Goal: Transaction & Acquisition: Purchase product/service

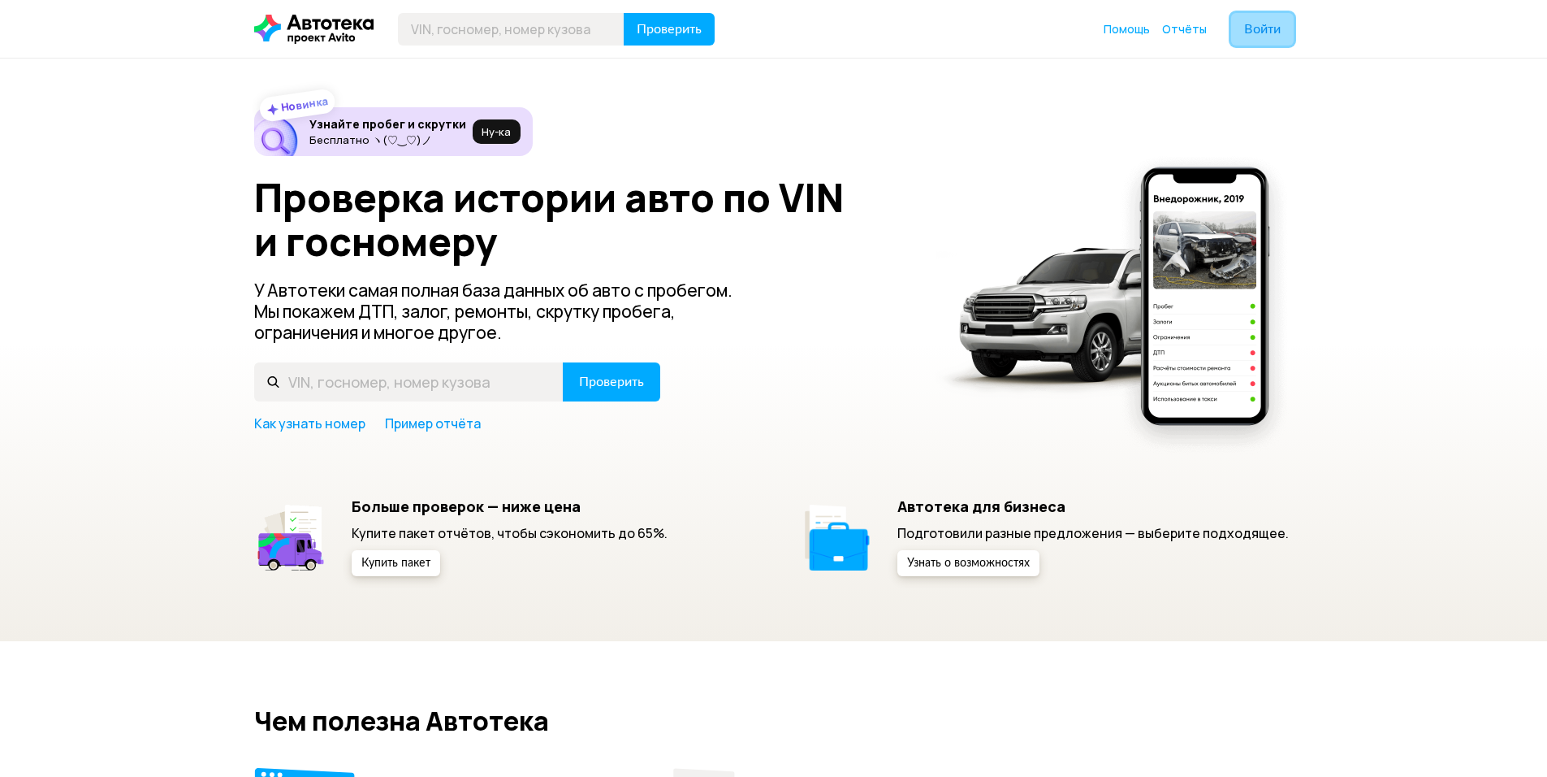
click at [1262, 36] on span "Войти" at bounding box center [1262, 29] width 37 height 13
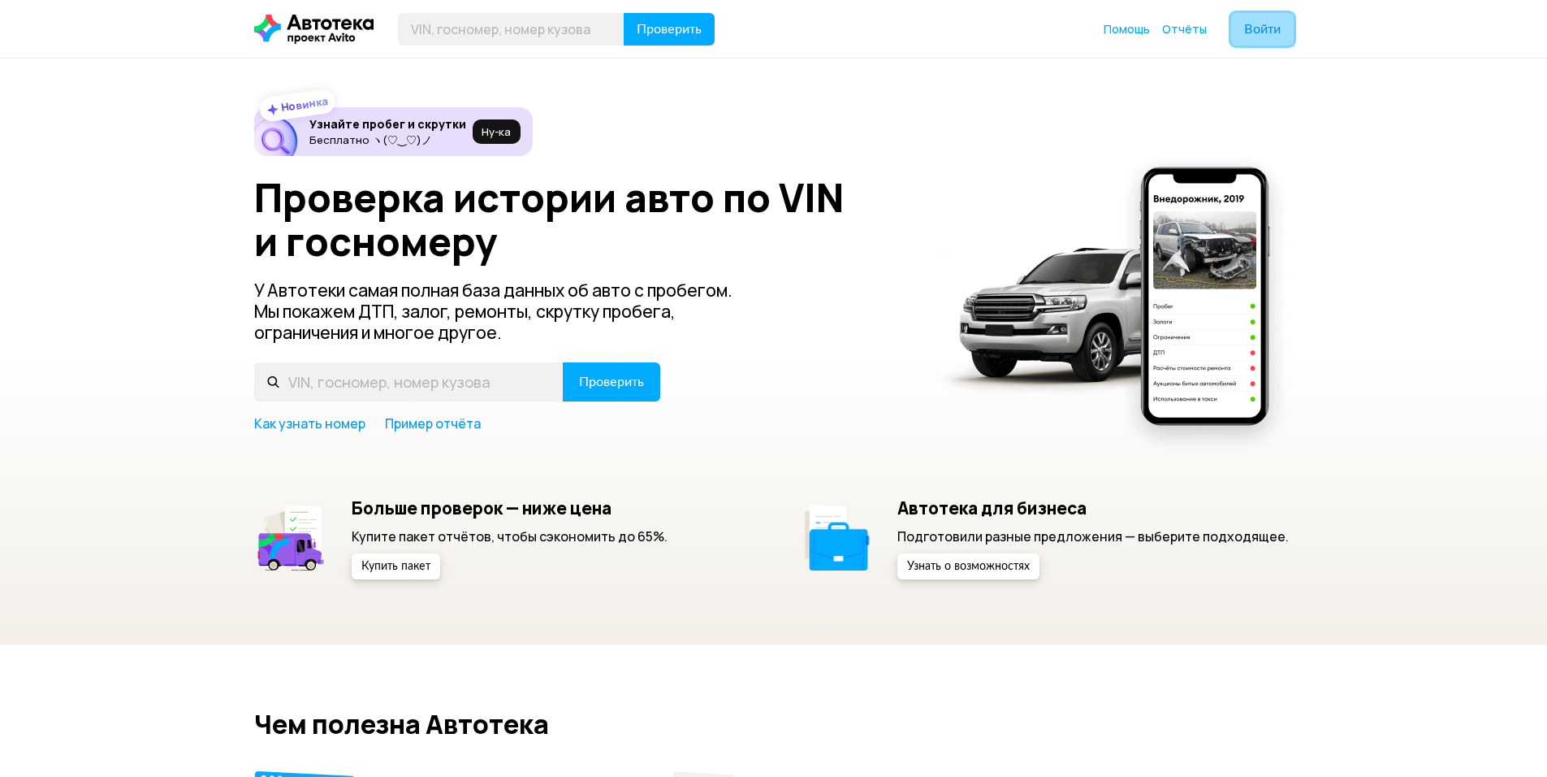
click at [1253, 32] on span "Войти" at bounding box center [1262, 29] width 37 height 13
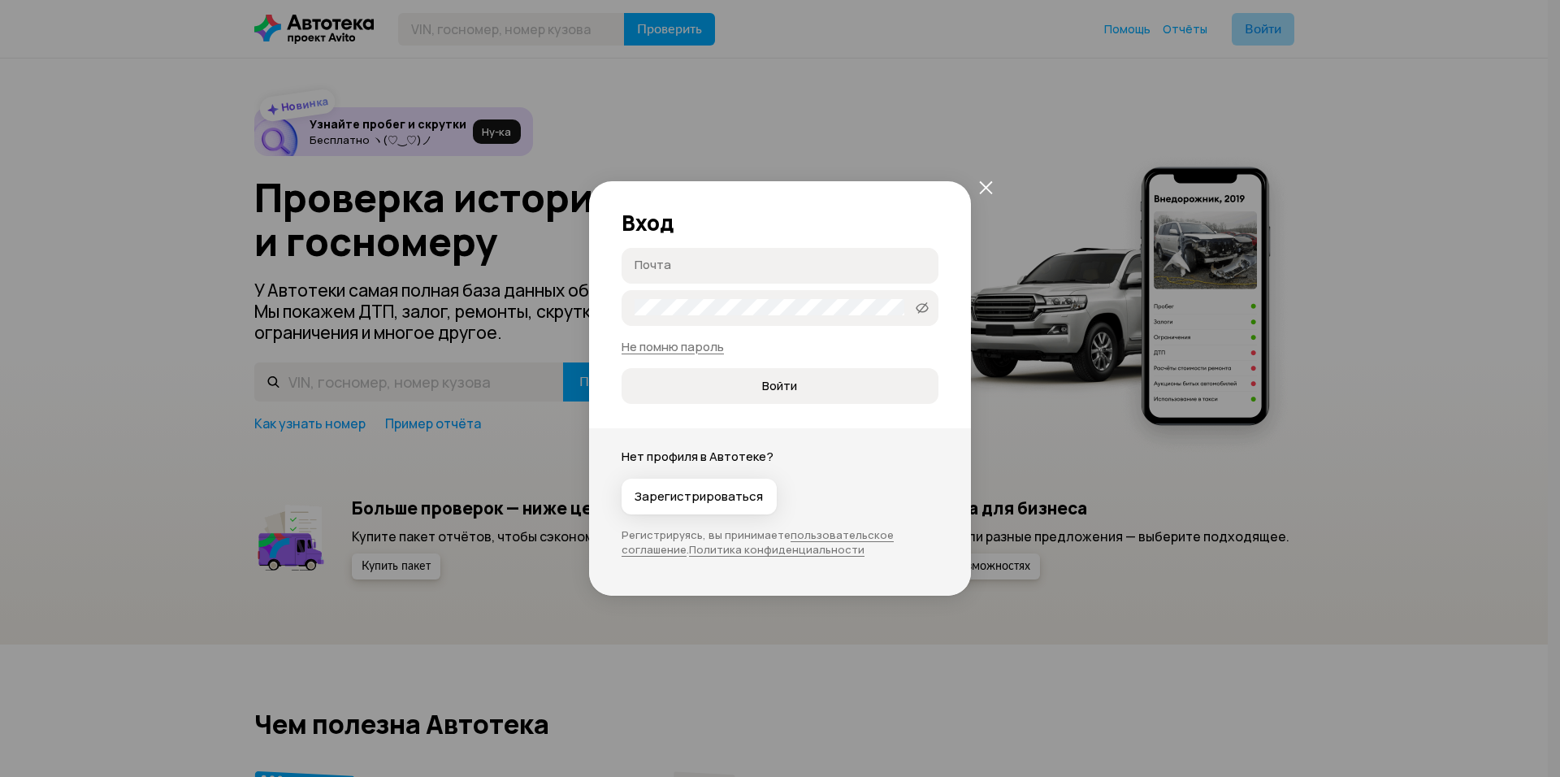
type input "[EMAIL_ADDRESS][DOMAIN_NAME]"
click at [911, 315] on span at bounding box center [922, 308] width 26 height 26
click at [916, 305] on icon at bounding box center [922, 307] width 13 height 16
click at [802, 376] on button "Войти" at bounding box center [779, 386] width 317 height 36
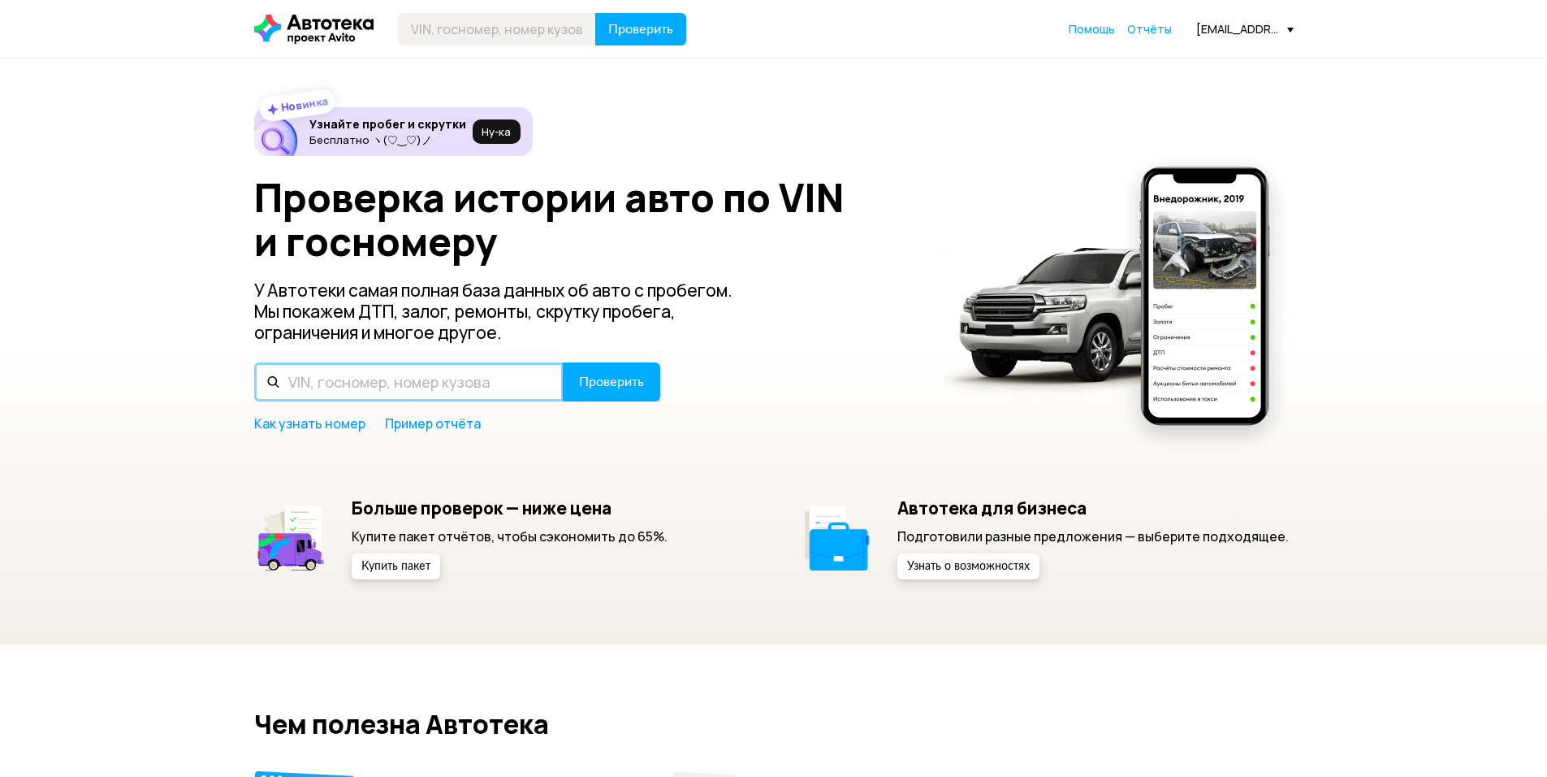
click at [507, 375] on input "text" at bounding box center [408, 381] width 309 height 39
type input "С"
type input "Т564ВТ323"
click at [563, 362] on button "Проверить" at bounding box center [611, 381] width 97 height 39
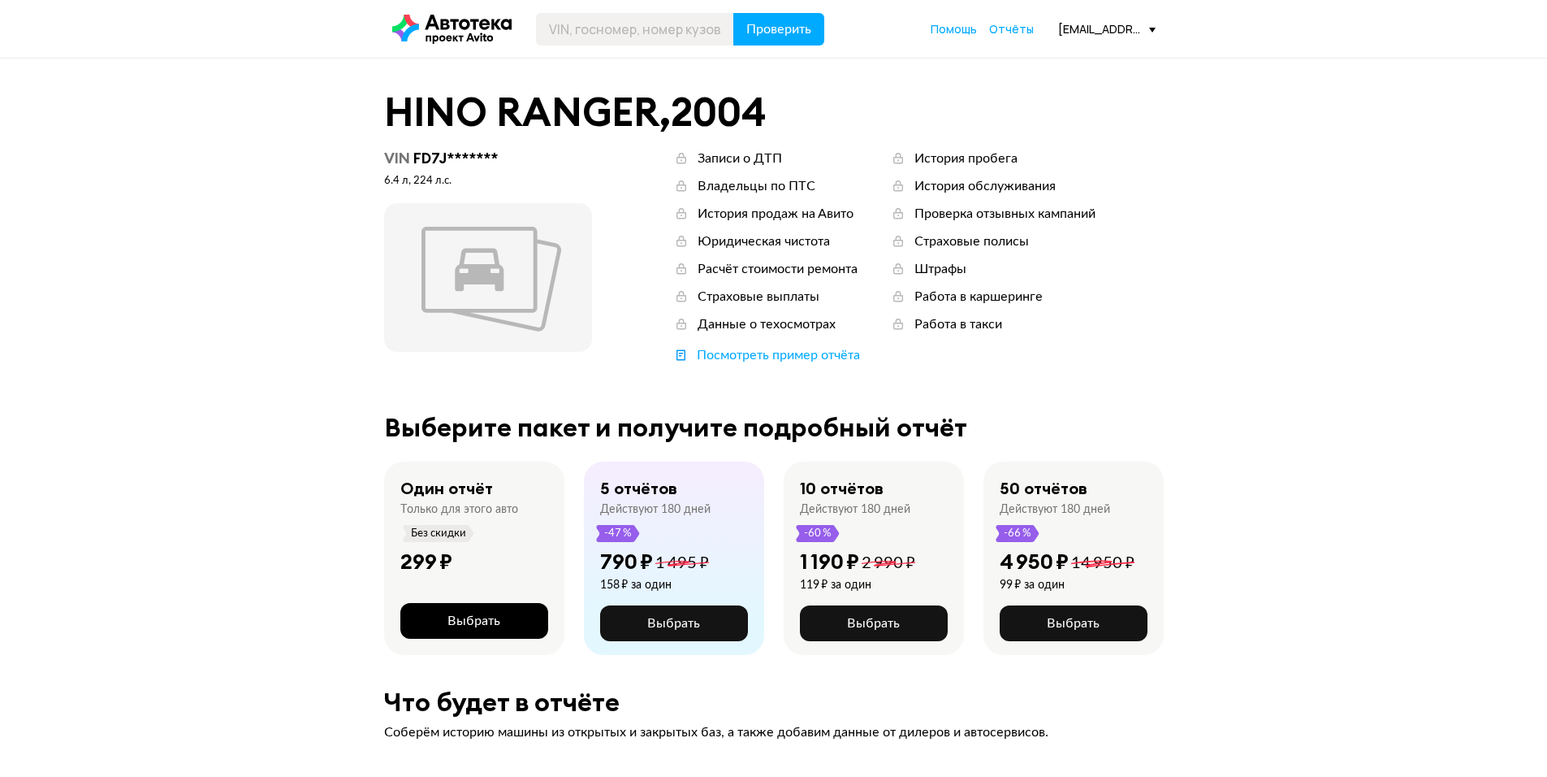
click at [491, 620] on span "Выбрать" at bounding box center [474, 620] width 53 height 13
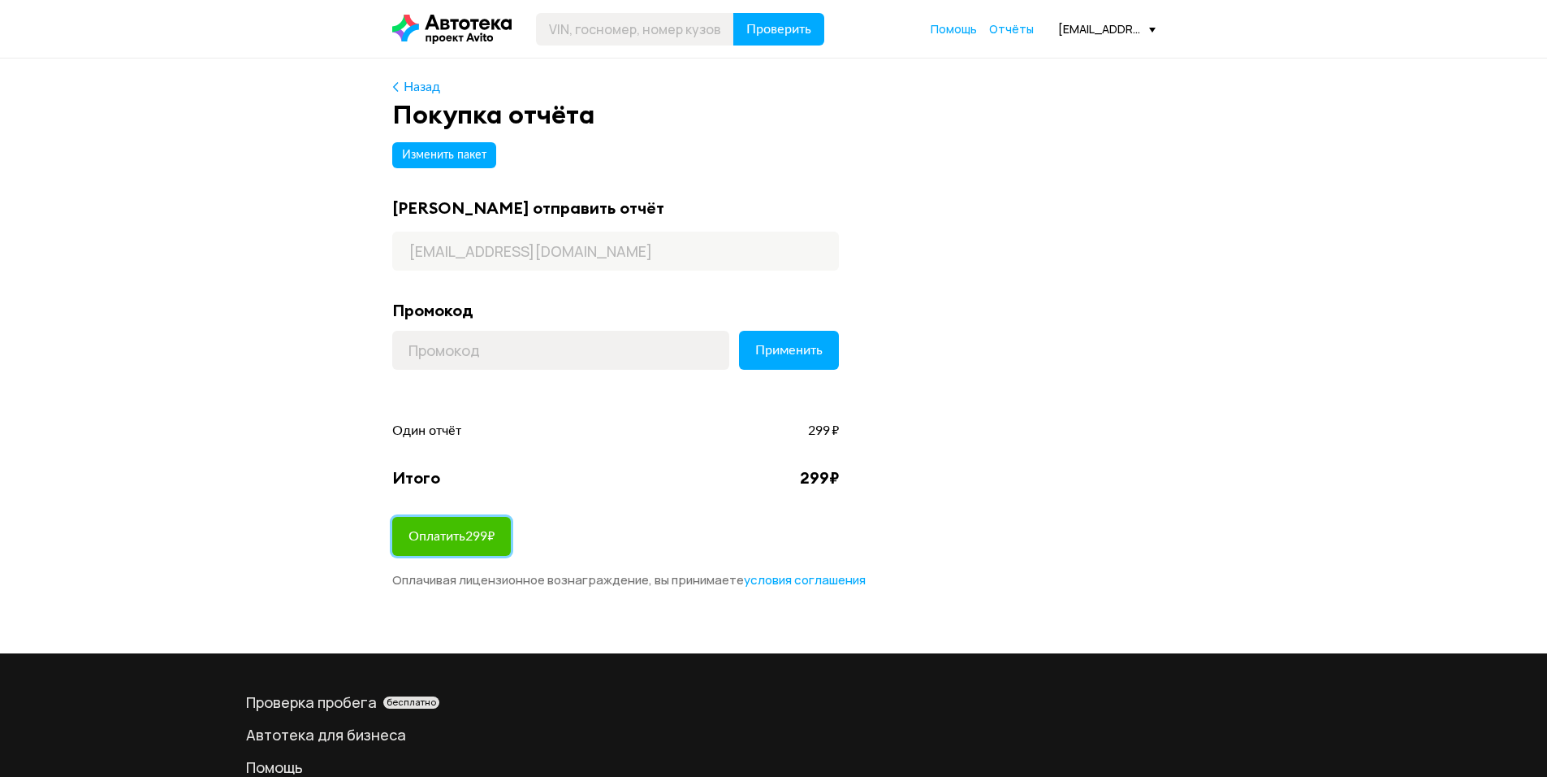
click at [469, 540] on span "Оплатить 299 ₽" at bounding box center [452, 536] width 86 height 13
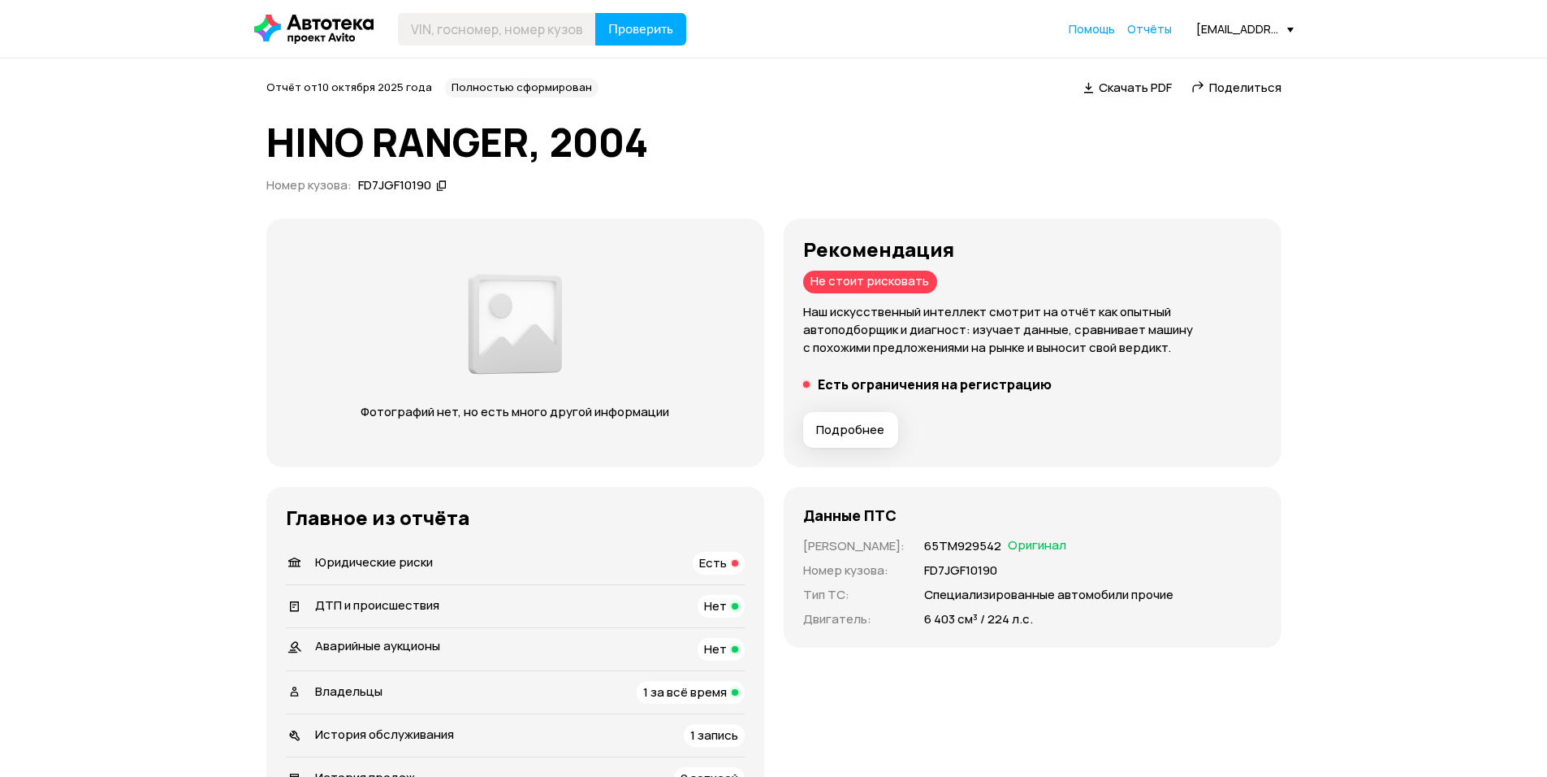
click at [1193, 761] on div "Данные ПТС Номер ПТС : 65ТМ929542 Оригинал Номер кузова : FD7JGF10190 Тип ТС : …" at bounding box center [1033, 670] width 498 height 366
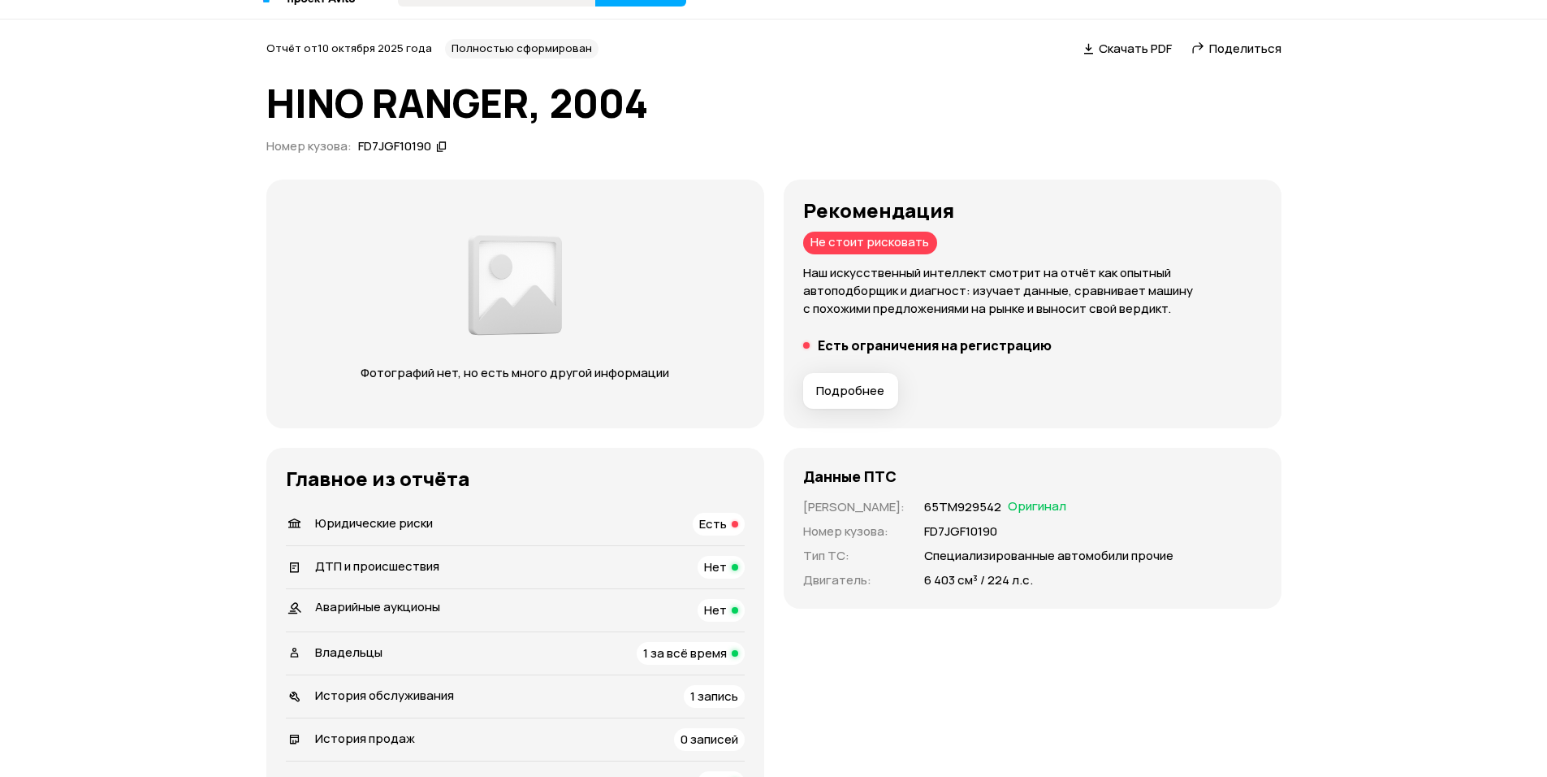
scroll to position [162, 0]
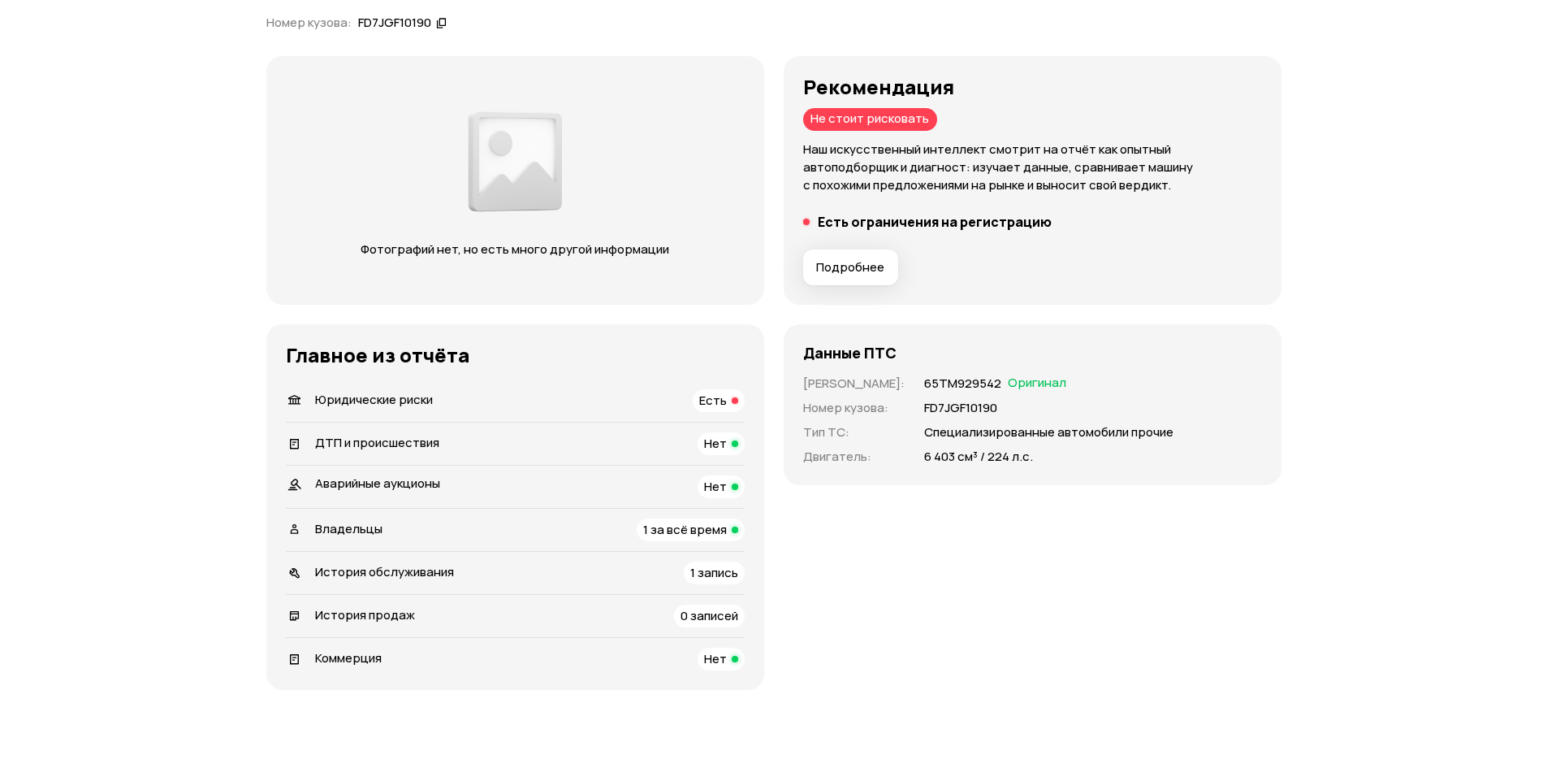
click at [730, 401] on div "Есть" at bounding box center [719, 400] width 52 height 23
drag, startPoint x: 979, startPoint y: 406, endPoint x: 910, endPoint y: 412, distance: 69.3
click at [924, 412] on div "FD7JGF10190" at bounding box center [1093, 408] width 338 height 18
copy p "FD7JGF10190"
click at [861, 269] on span "Подробнее" at bounding box center [850, 267] width 68 height 16
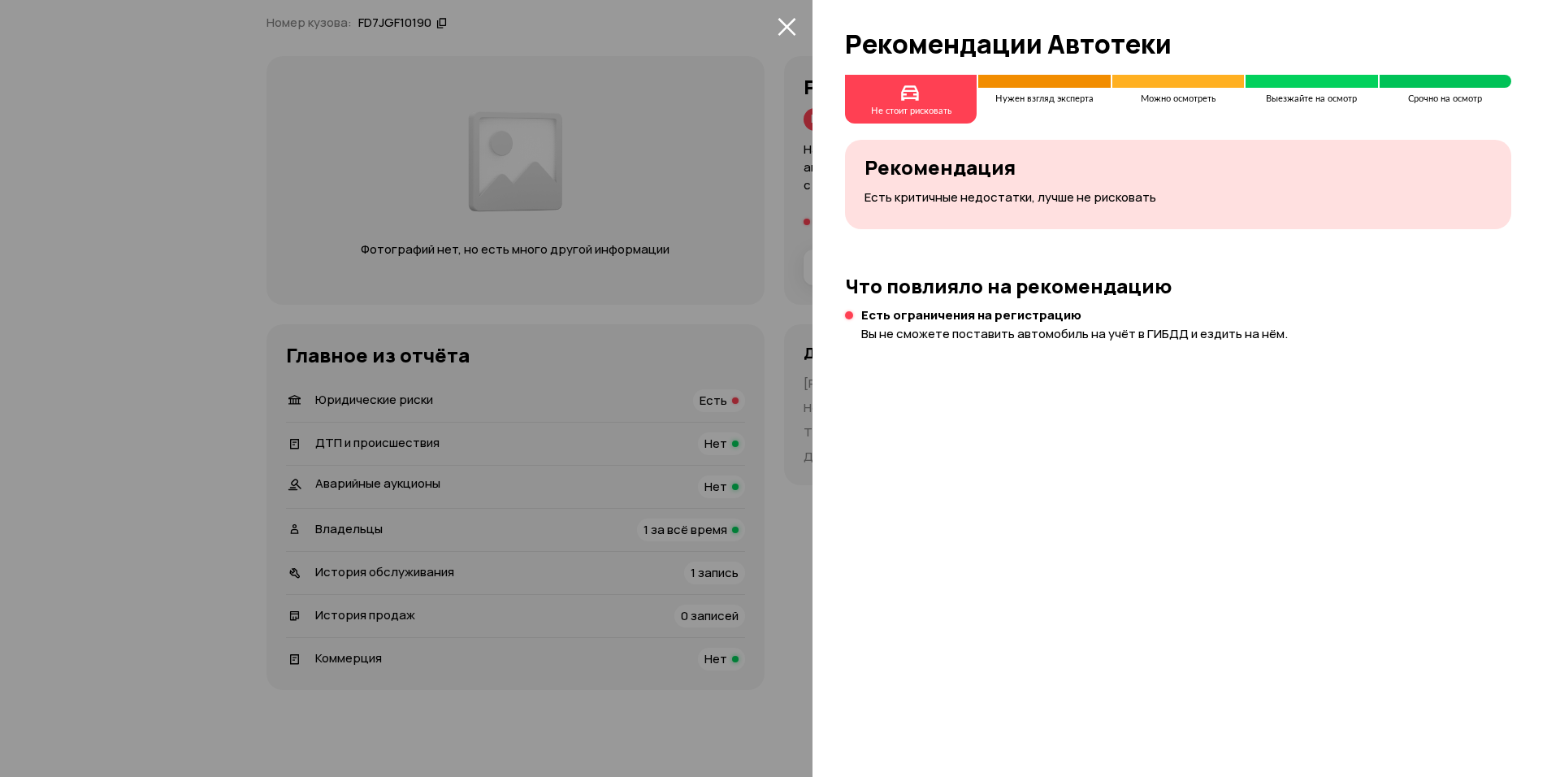
click at [790, 31] on icon "закрыть" at bounding box center [786, 27] width 18 height 18
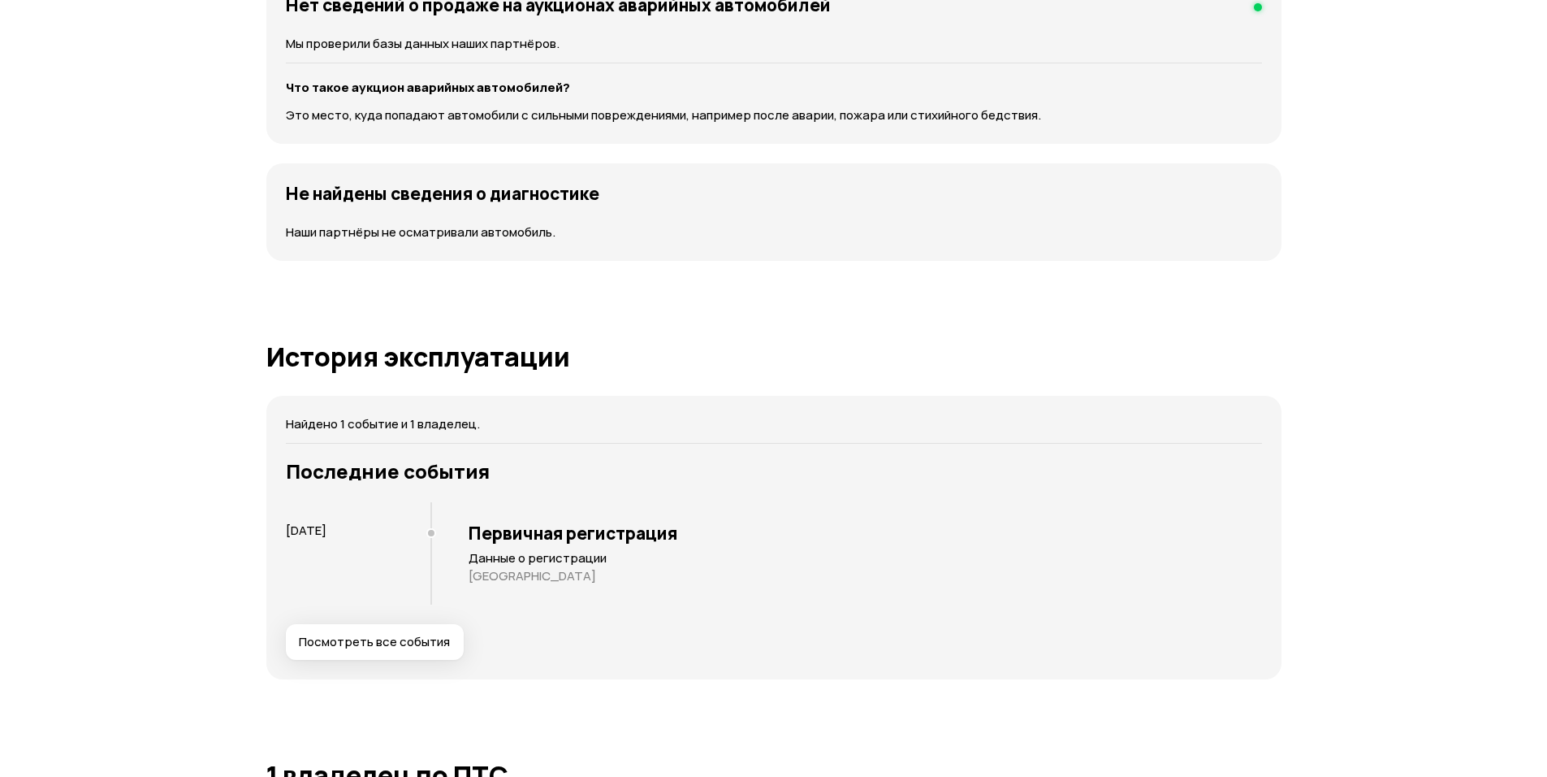
scroll to position [1868, 0]
